Goal: Transaction & Acquisition: Purchase product/service

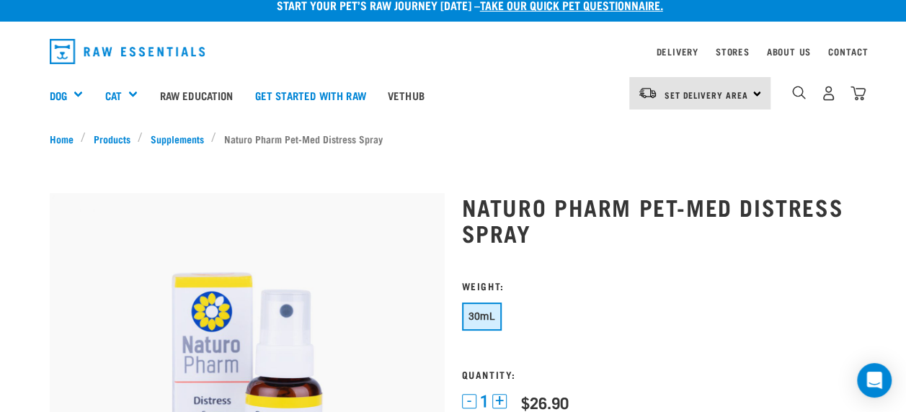
scroll to position [1, 0]
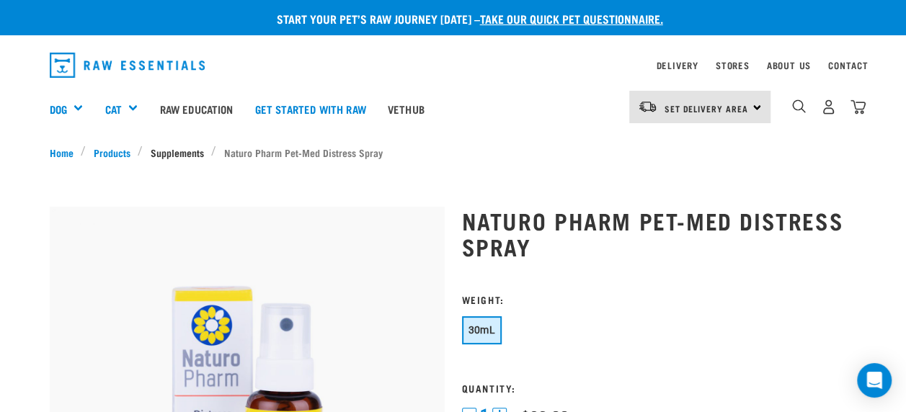
click at [182, 147] on link "Supplements" at bounding box center [177, 152] width 68 height 15
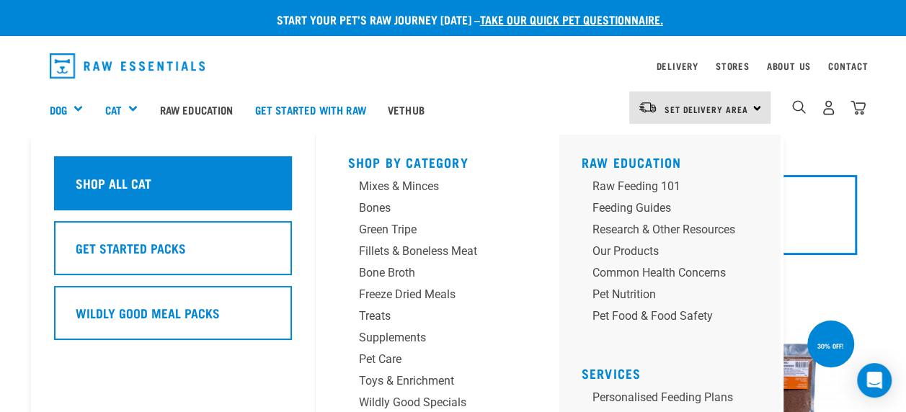
click at [191, 188] on div "Shop All Cat" at bounding box center [173, 183] width 238 height 54
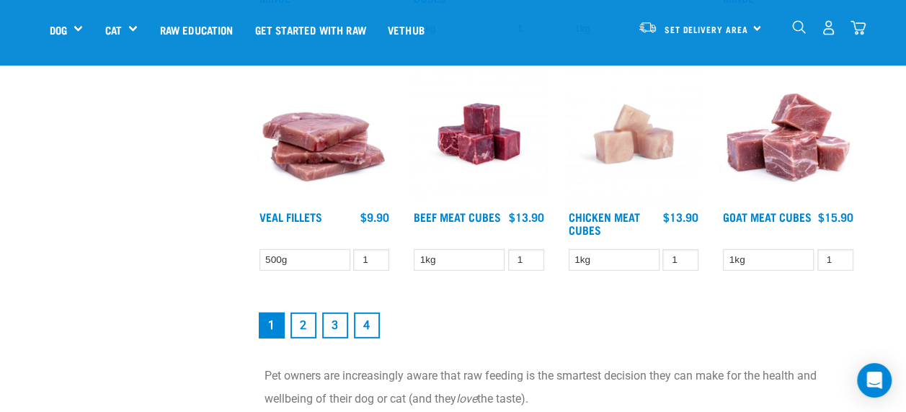
scroll to position [1924, 0]
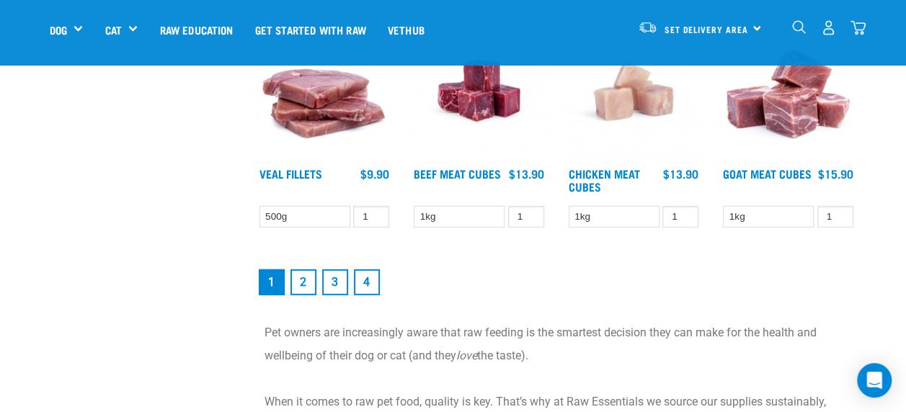
click at [306, 270] on link "2" at bounding box center [304, 283] width 26 height 26
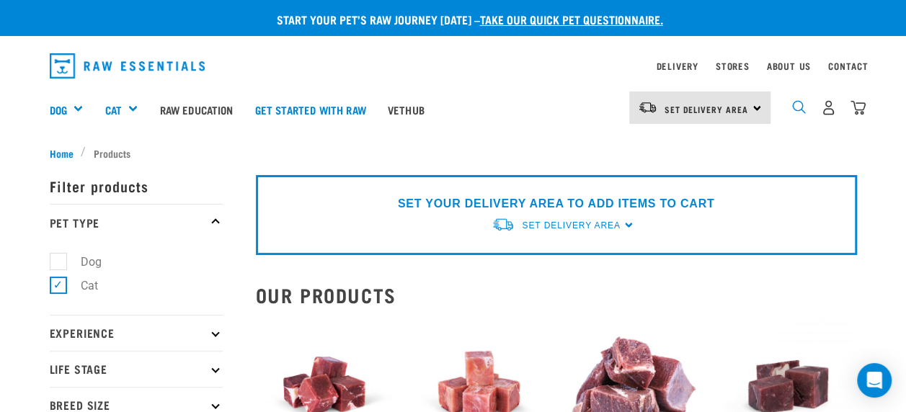
click at [795, 107] on img "dropdown navigation" at bounding box center [799, 107] width 14 height 14
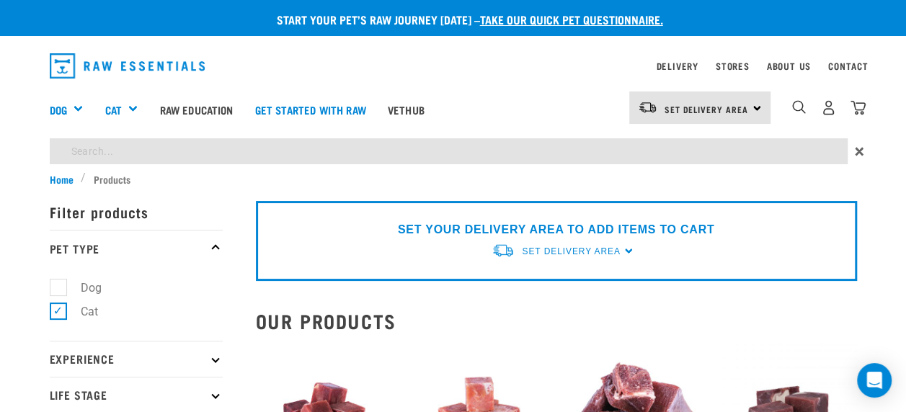
click at [688, 148] on input "search" at bounding box center [449, 151] width 798 height 26
type input "turkey"
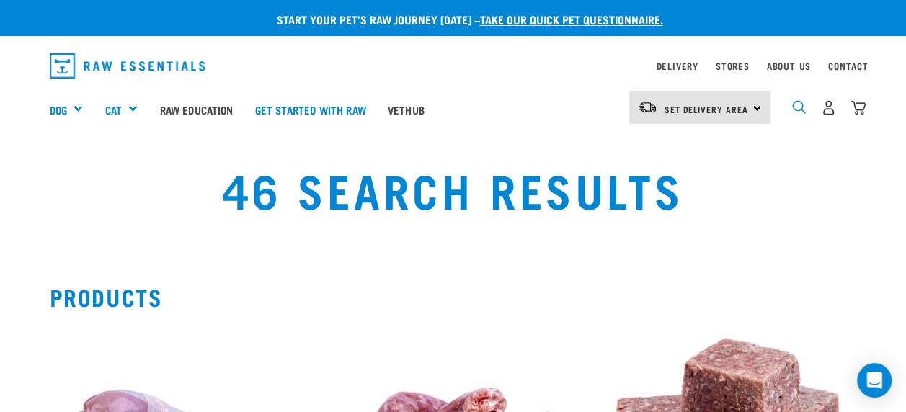
click at [802, 103] on img "dropdown navigation" at bounding box center [799, 107] width 14 height 14
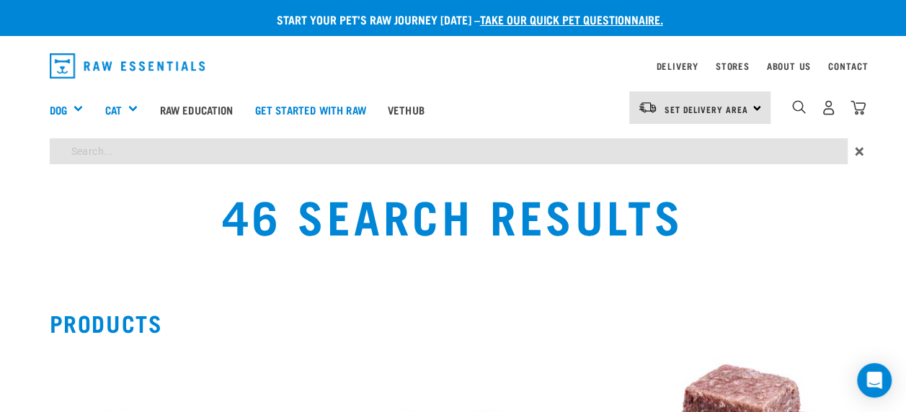
click at [660, 157] on input "search" at bounding box center [449, 151] width 798 height 26
type input "alpaca"
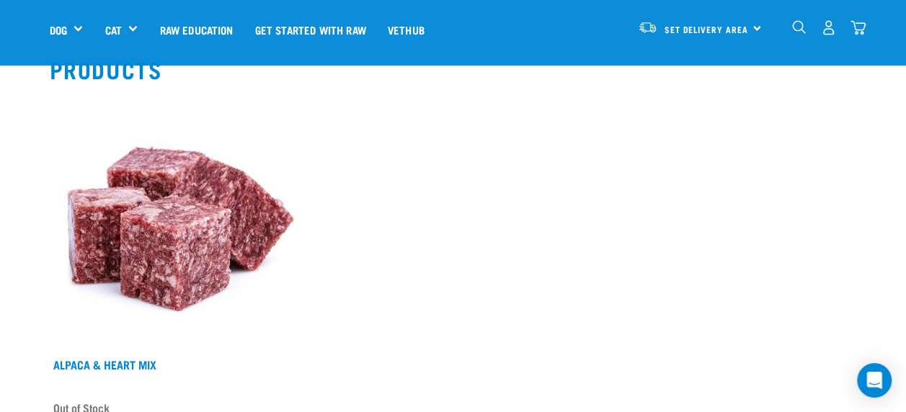
scroll to position [136, 0]
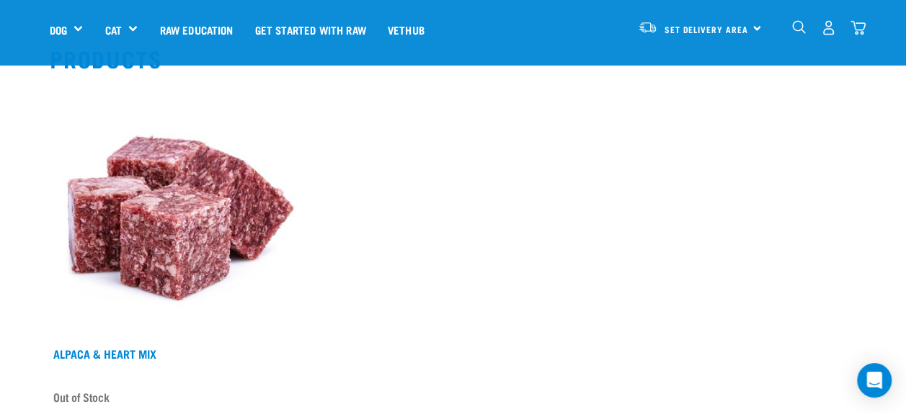
click at [220, 189] on img at bounding box center [178, 211] width 257 height 257
